Goal: Register for event/course

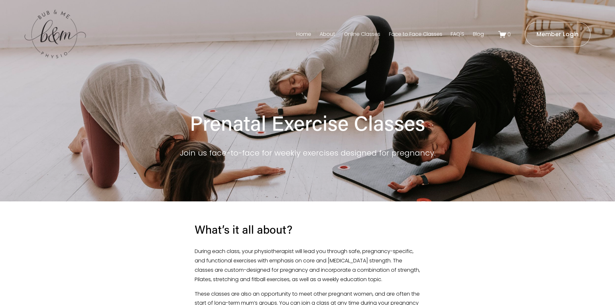
click at [601, 263] on div at bounding box center [307, 285] width 615 height 169
click at [405, 33] on link "Face to Face Classes" at bounding box center [415, 34] width 53 height 10
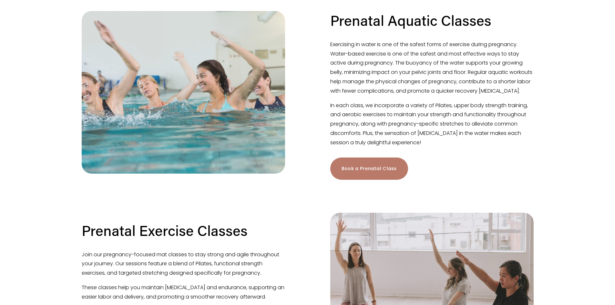
scroll to position [190, 0]
click at [366, 174] on link "Book a Prenatal Class" at bounding box center [369, 169] width 78 height 22
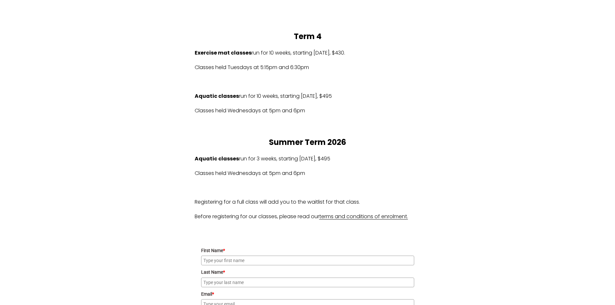
scroll to position [375, 0]
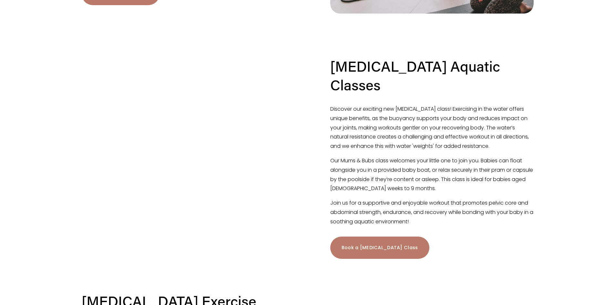
scroll to position [552, 0]
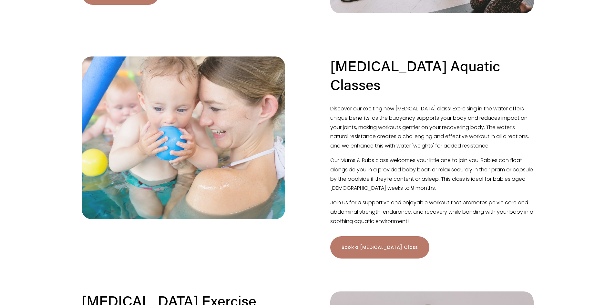
click at [379, 237] on link "Book a Postnatal Class" at bounding box center [379, 247] width 99 height 22
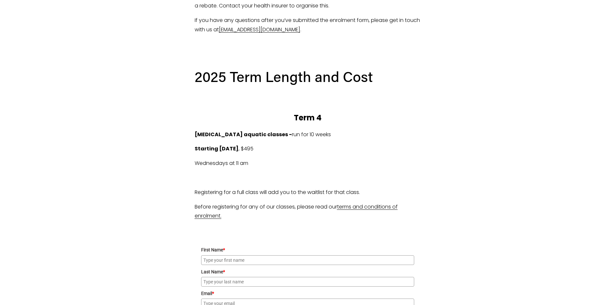
scroll to position [288, 0]
